Goal: Task Accomplishment & Management: Manage account settings

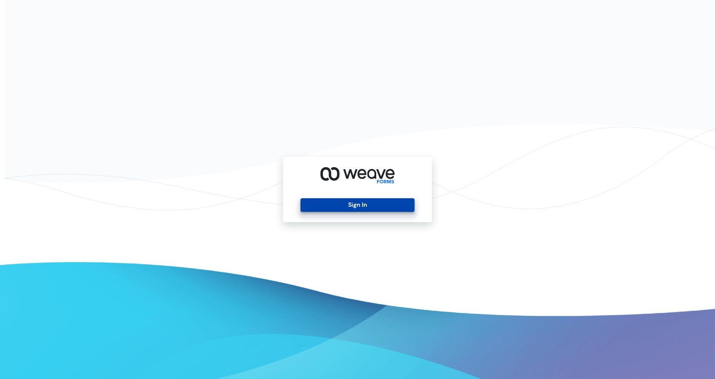
click at [337, 207] on button "Sign In" at bounding box center [358, 205] width 114 height 14
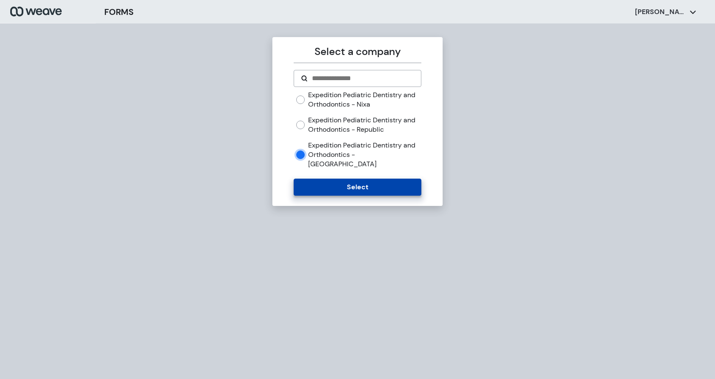
click at [348, 178] on button "Select" at bounding box center [357, 186] width 127 height 17
